Goal: Find specific page/section: Find specific page/section

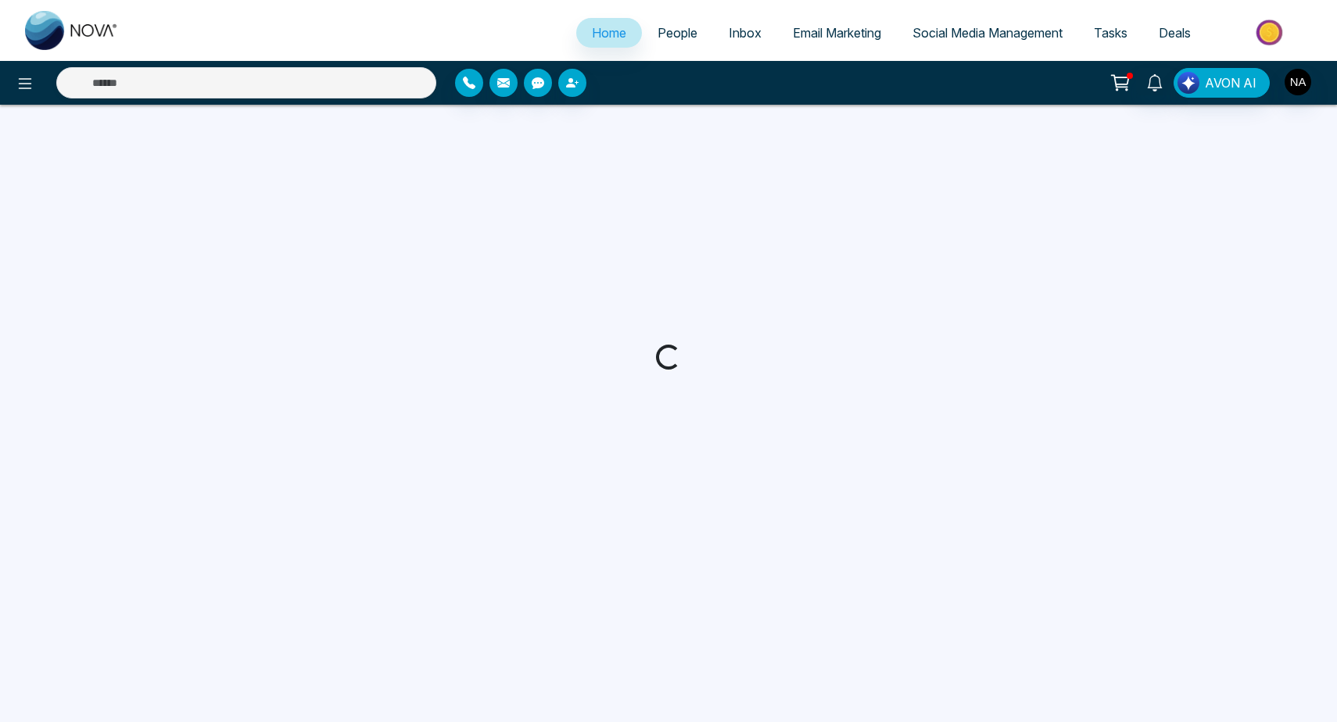
select select "*"
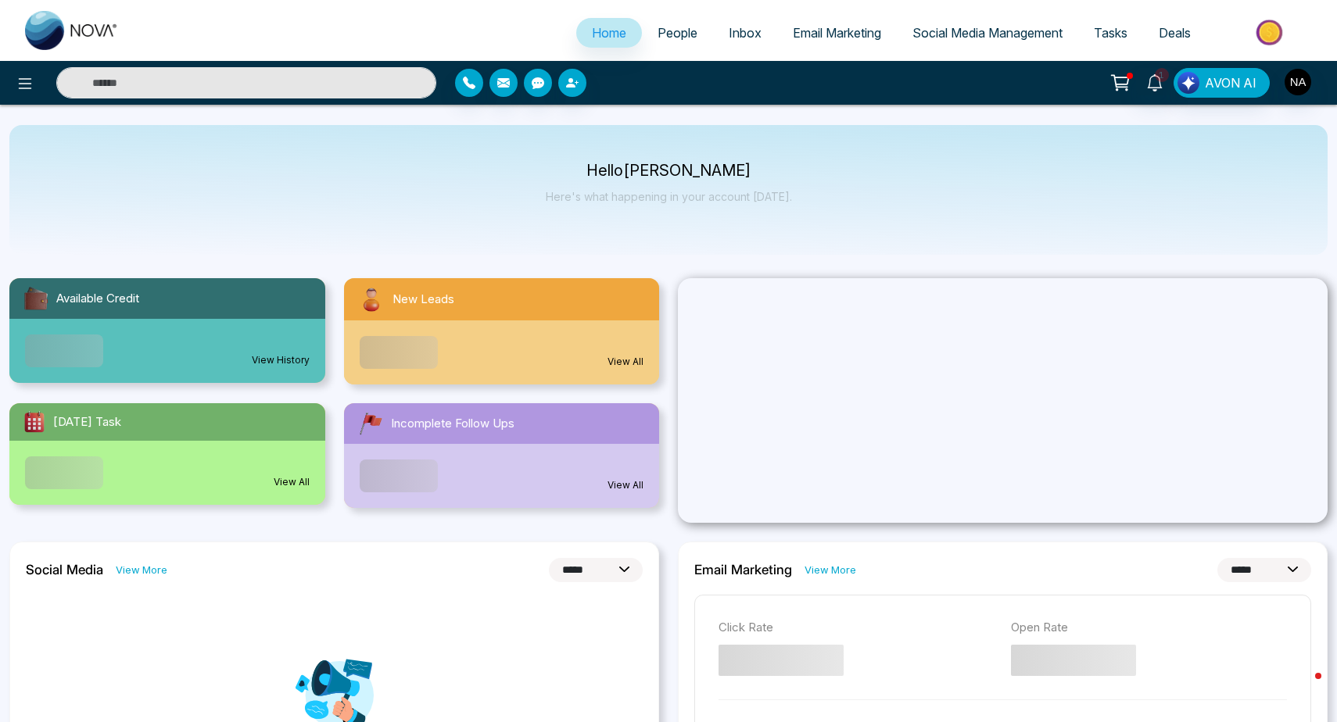
click at [141, 84] on input "text" at bounding box center [246, 82] width 380 height 31
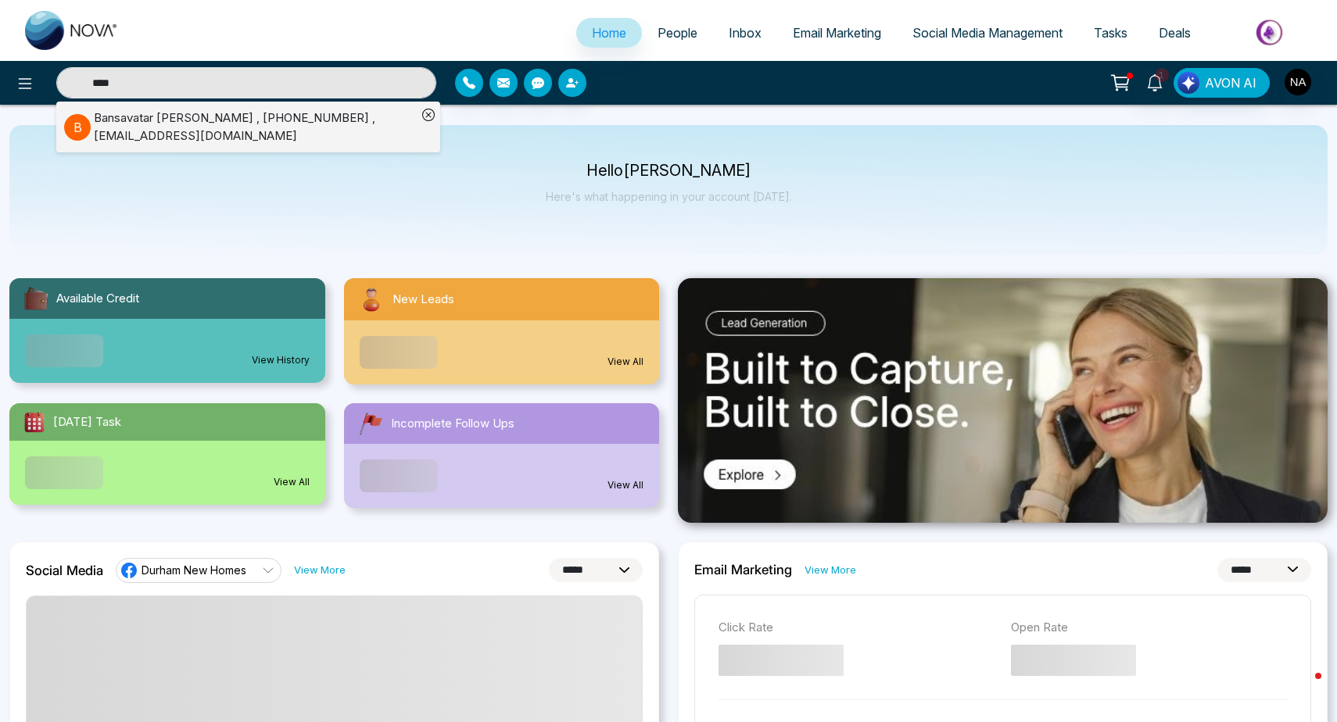
type input "****"
click at [155, 119] on div "Bansavatar [PERSON_NAME] , [PHONE_NUMBER] , [EMAIL_ADDRESS][DOMAIN_NAME]" at bounding box center [255, 126] width 323 height 35
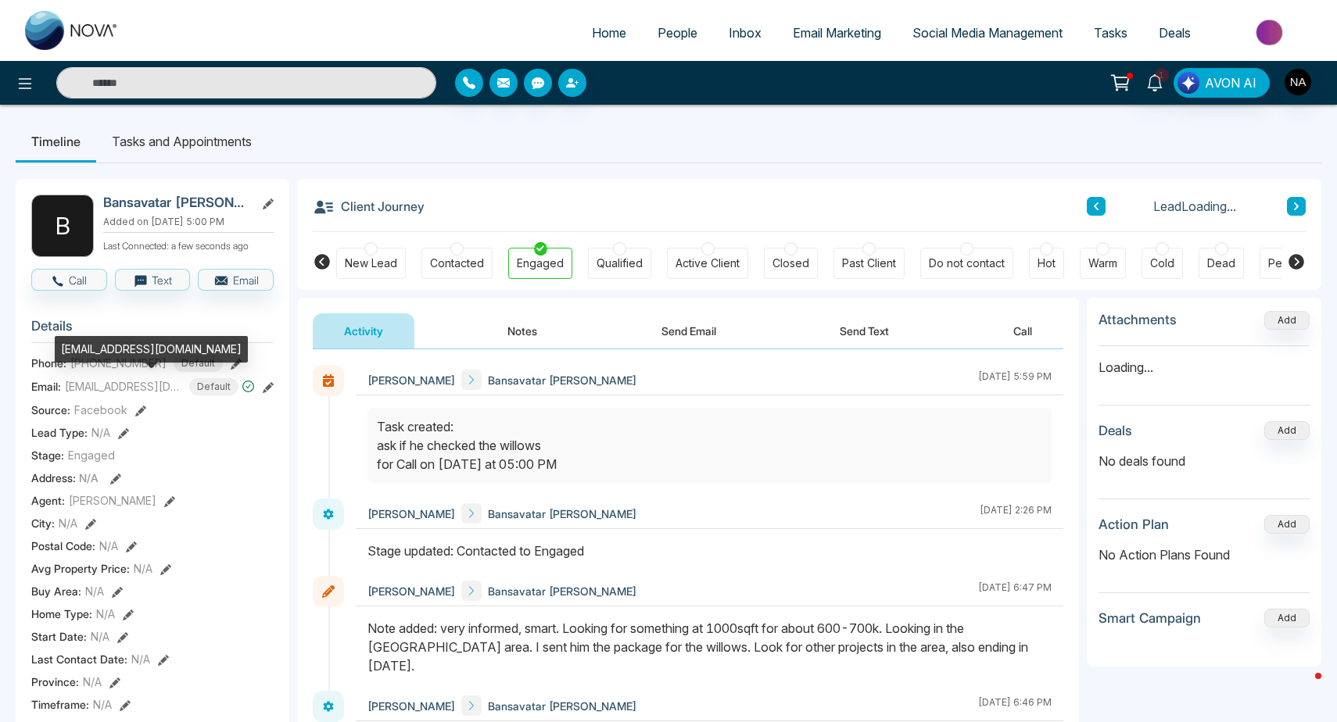
click at [101, 353] on div "[EMAIL_ADDRESS][DOMAIN_NAME]" at bounding box center [151, 349] width 193 height 27
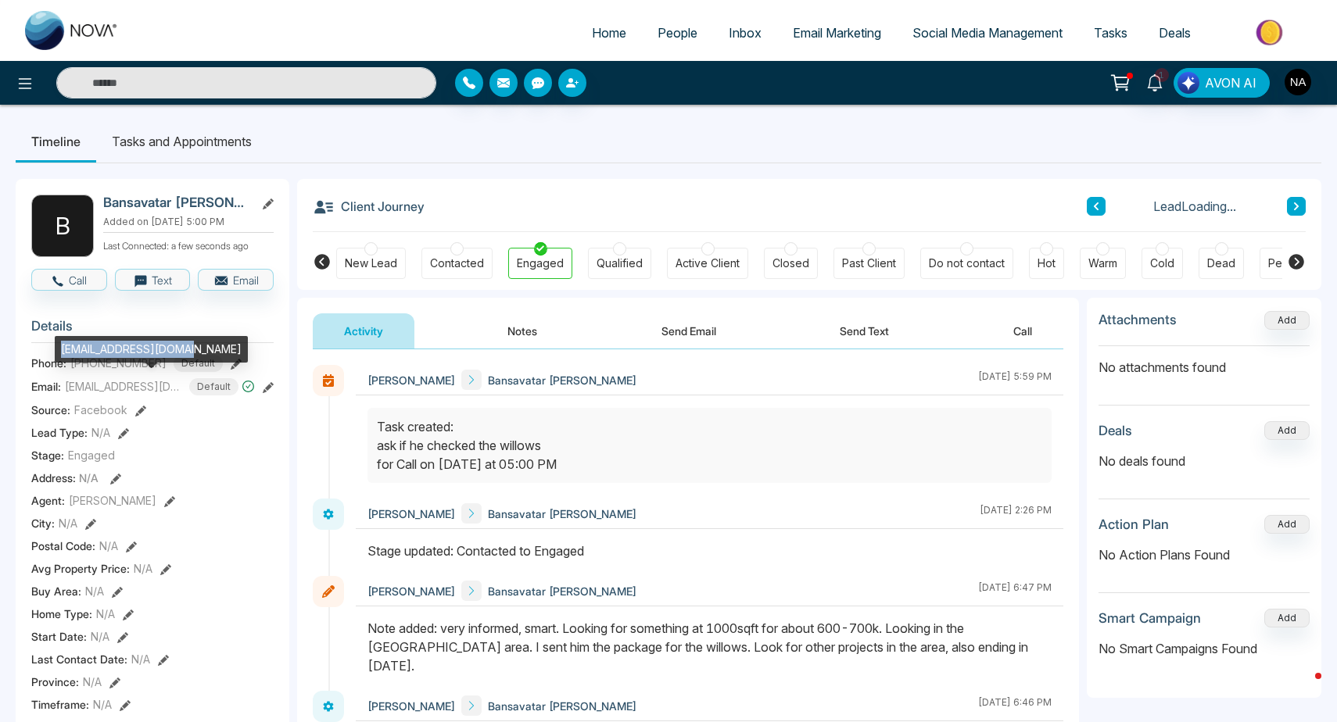
click at [101, 353] on div "[EMAIL_ADDRESS][DOMAIN_NAME]" at bounding box center [151, 349] width 193 height 27
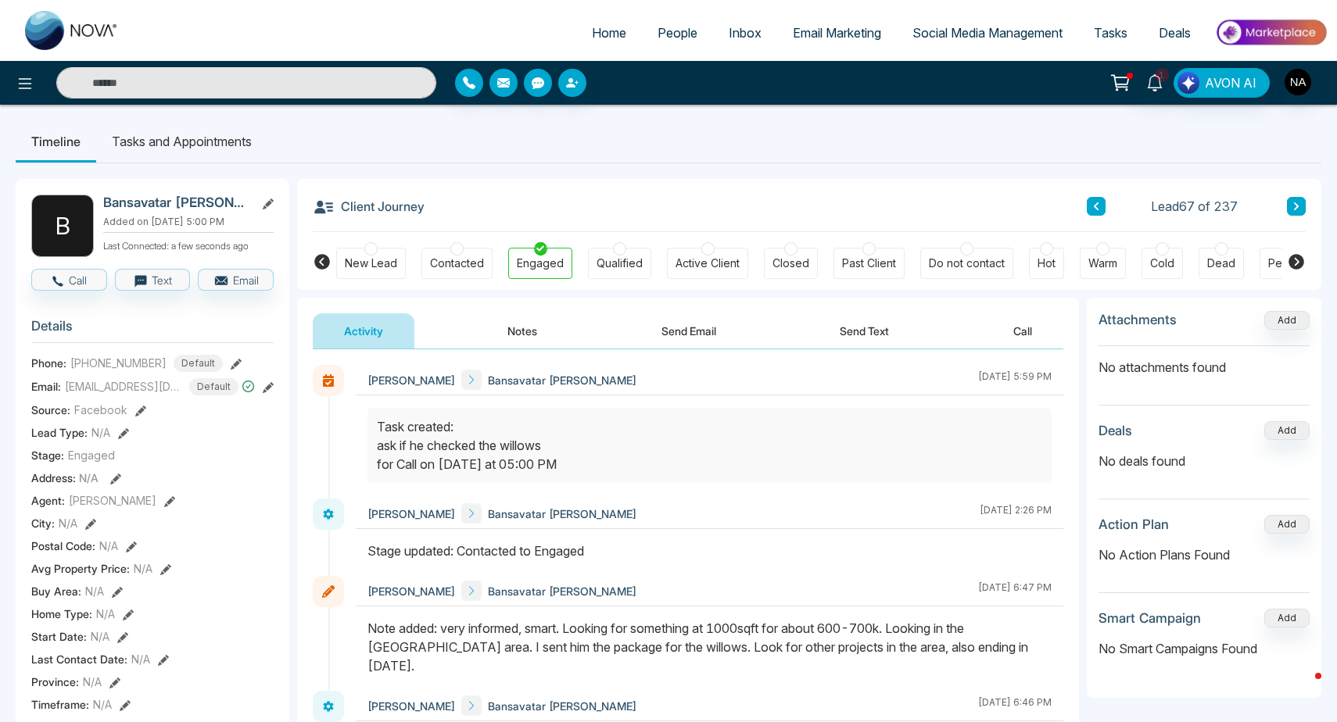
click at [410, 5] on div "Home People Inbox Email Marketing Social Media Management Tasks Deals" at bounding box center [668, 30] width 1337 height 61
